Goal: Contribute content: Add original content to the website for others to see

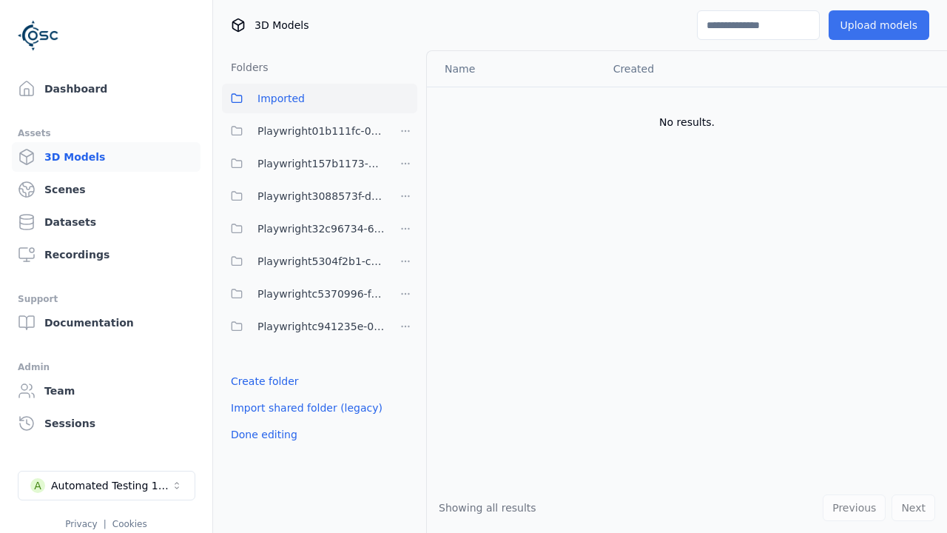
click at [884, 25] on button "Upload models" at bounding box center [879, 25] width 101 height 30
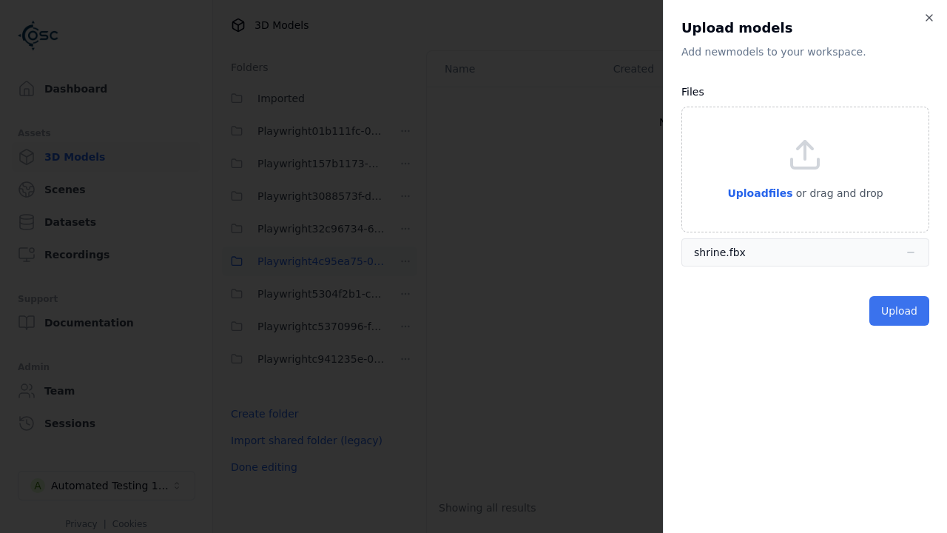
click at [902, 311] on button "Upload" at bounding box center [900, 311] width 60 height 30
click at [930, 107] on html "Support Dashboard Assets 3D Models Scenes Datasets Recordings Support Documenta…" at bounding box center [473, 266] width 947 height 533
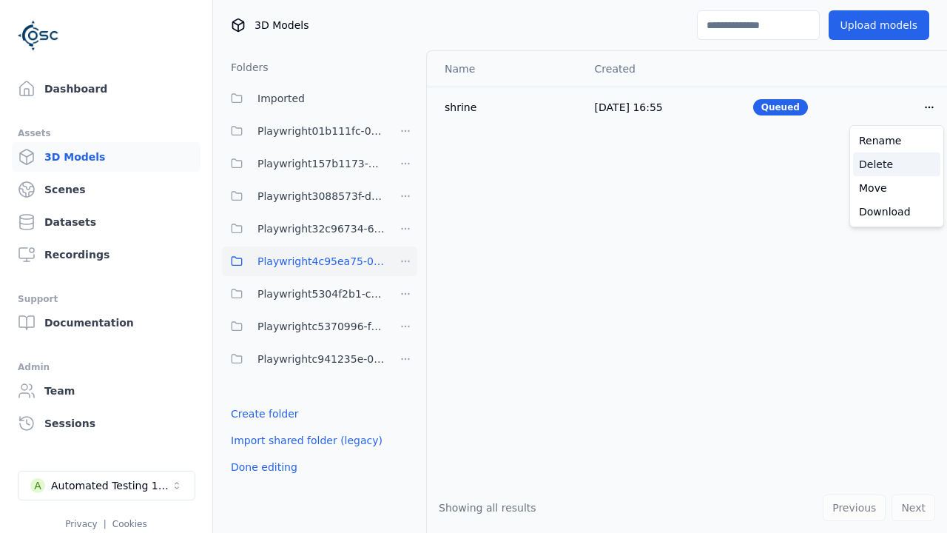
click at [897, 164] on div "Delete" at bounding box center [896, 164] width 87 height 24
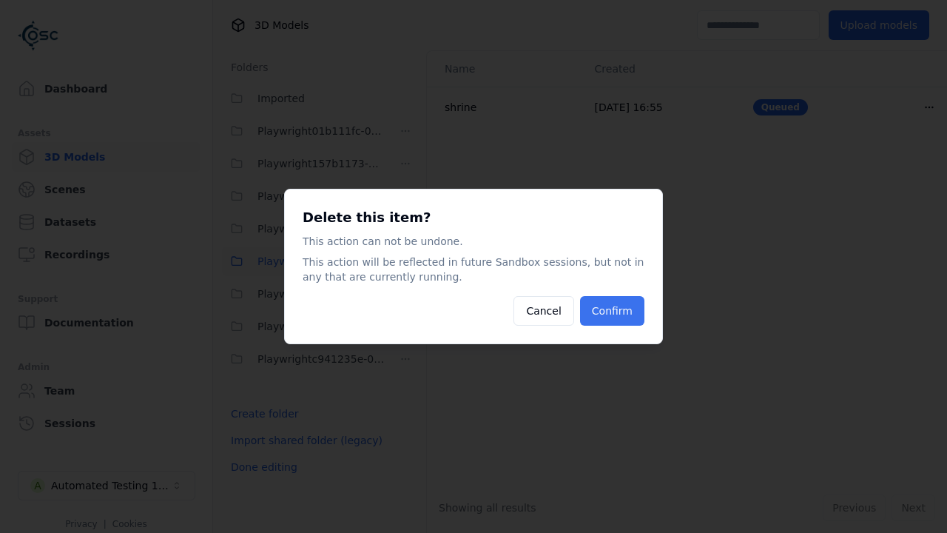
click at [614, 311] on button "Confirm" at bounding box center [612, 311] width 64 height 30
click at [406, 261] on html "Support Dashboard Assets 3D Models Scenes Datasets Recordings Support Documenta…" at bounding box center [473, 266] width 947 height 533
